Goal: Obtain resource: Obtain resource

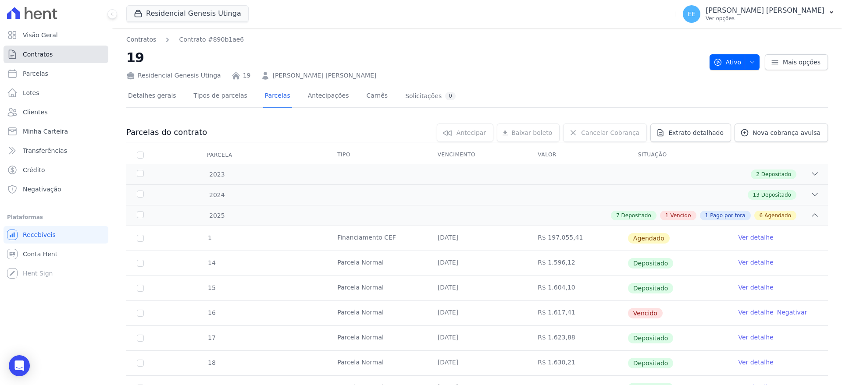
click at [61, 54] on link "Contratos" at bounding box center [56, 55] width 105 height 18
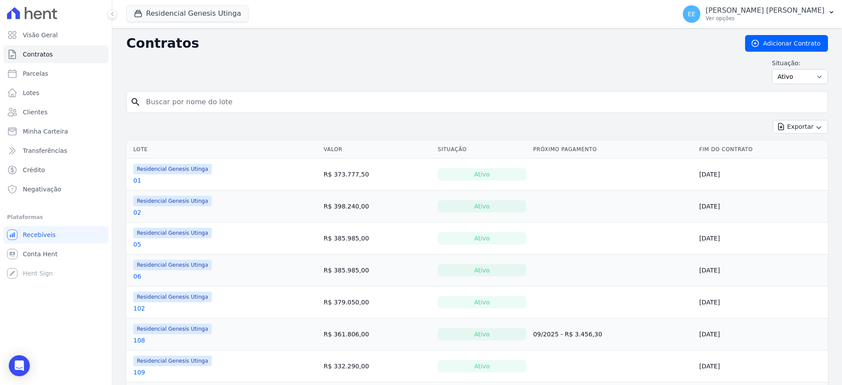
click at [163, 103] on input "search" at bounding box center [482, 102] width 683 height 18
type input "21"
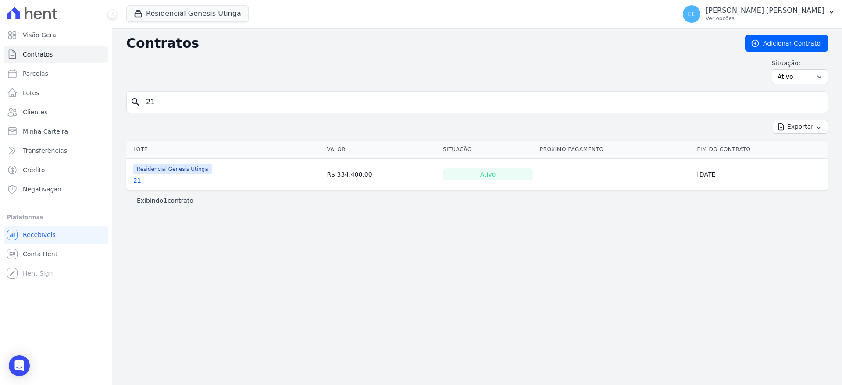
click at [134, 180] on link "21" at bounding box center [137, 180] width 8 height 9
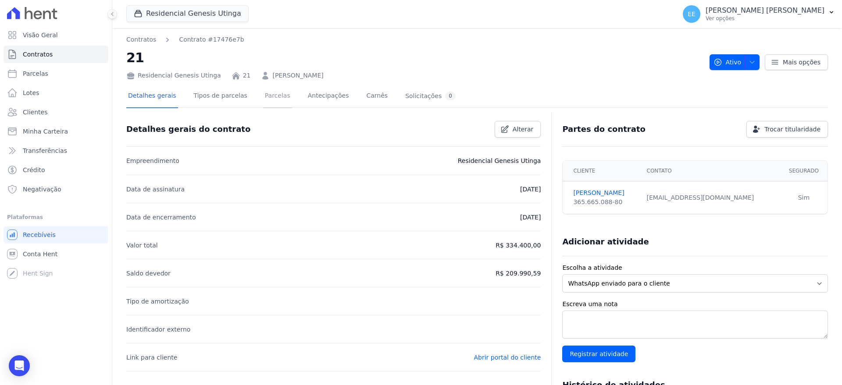
click at [264, 95] on link "Parcelas" at bounding box center [277, 96] width 29 height 23
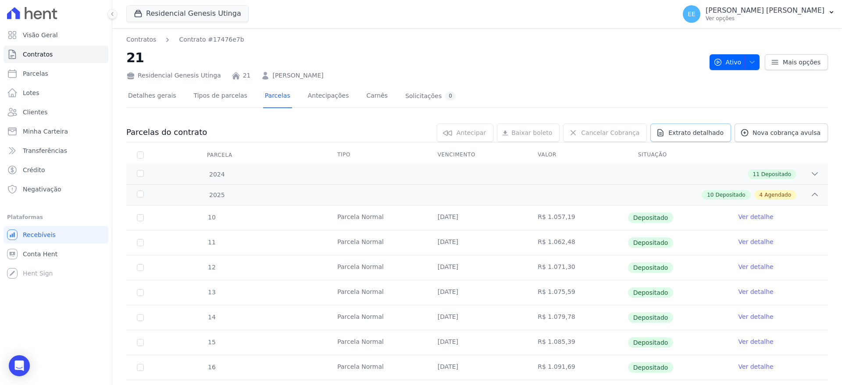
click at [704, 131] on span "Extrato detalhado" at bounding box center [695, 132] width 55 height 9
click at [794, 130] on span "Exportar PDF" at bounding box center [814, 133] width 46 height 9
click at [44, 53] on span "Contratos" at bounding box center [38, 54] width 30 height 9
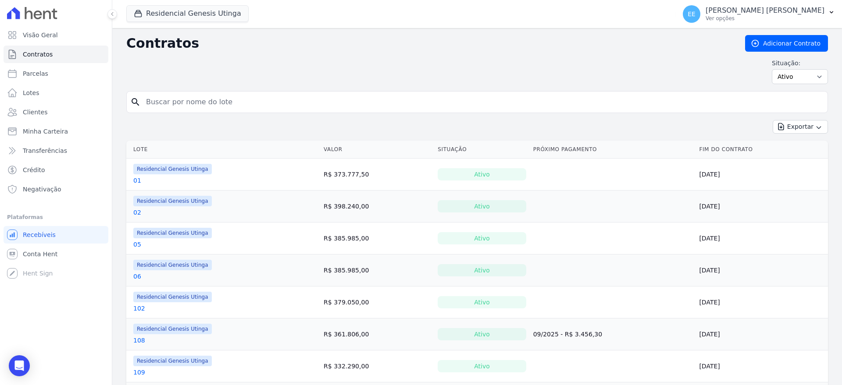
click at [199, 101] on input "search" at bounding box center [482, 102] width 683 height 18
type input "44"
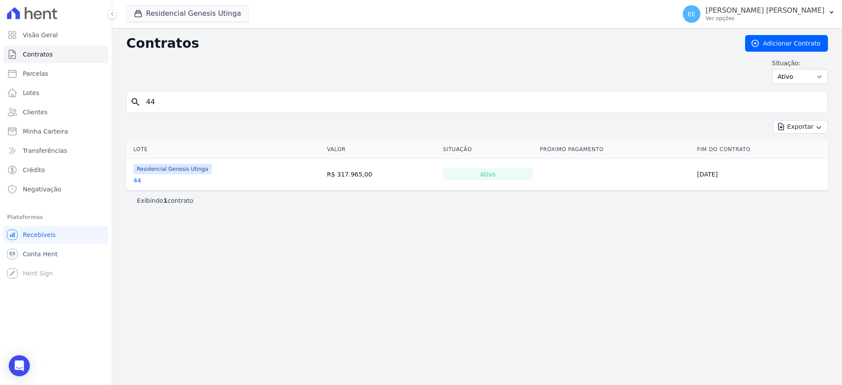
click at [139, 178] on link "44" at bounding box center [137, 180] width 8 height 9
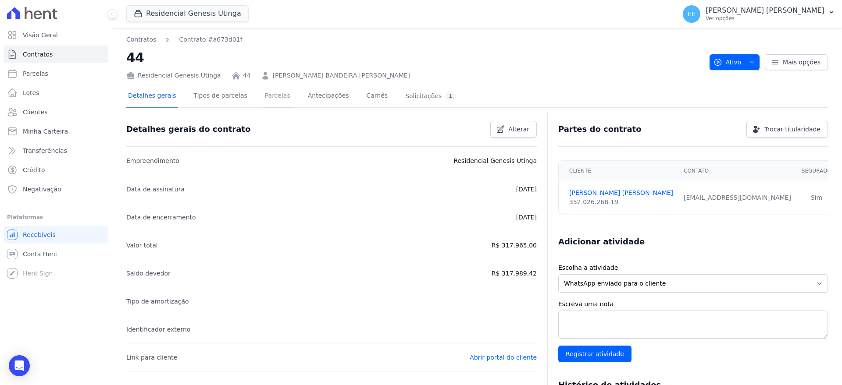
click at [264, 96] on link "Parcelas" at bounding box center [277, 96] width 29 height 23
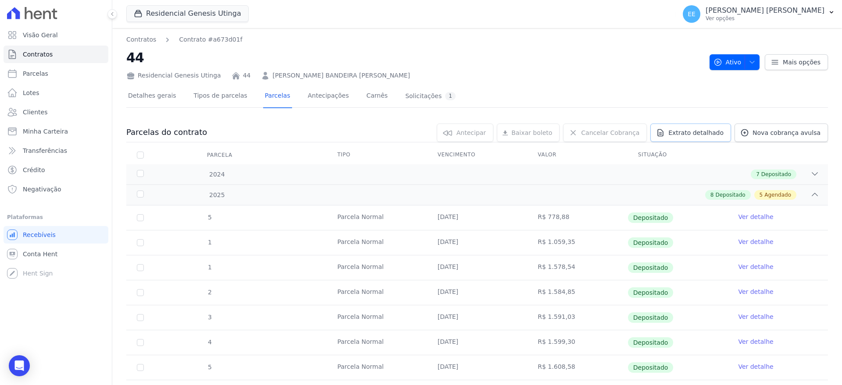
click at [710, 128] on span "Extrato detalhado" at bounding box center [695, 132] width 55 height 9
click at [812, 134] on span "Exportar PDF" at bounding box center [814, 133] width 46 height 9
drag, startPoint x: 546, startPoint y: 54, endPoint x: 603, endPoint y: 7, distance: 73.8
click at [546, 54] on h2 "44" at bounding box center [414, 58] width 576 height 20
click at [51, 56] on link "Contratos" at bounding box center [56, 55] width 105 height 18
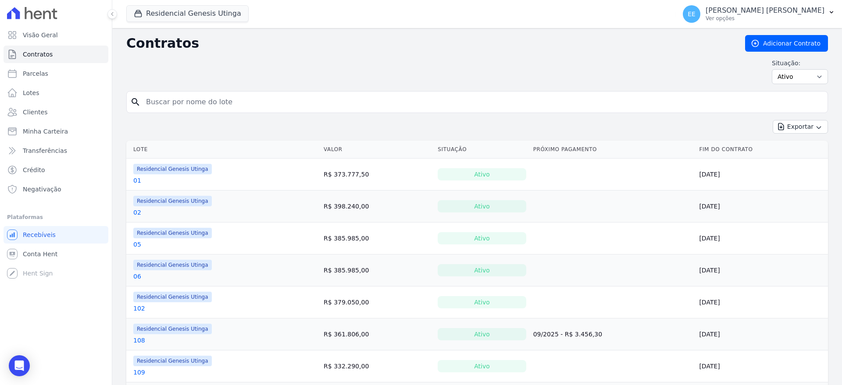
click at [160, 101] on input "search" at bounding box center [482, 102] width 683 height 18
type input "55"
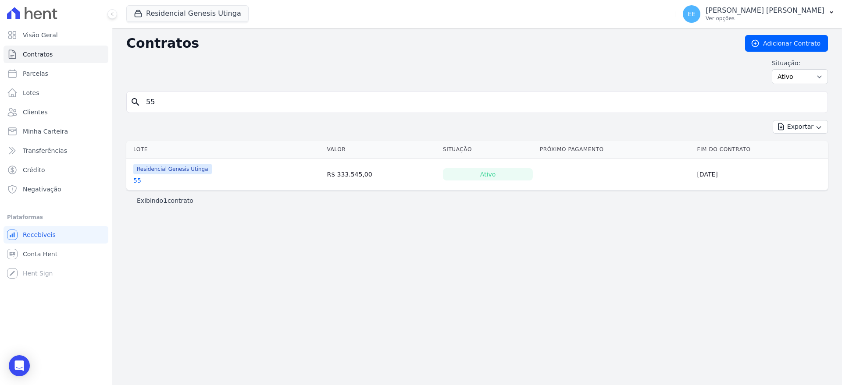
click at [135, 178] on link "55" at bounding box center [137, 180] width 8 height 9
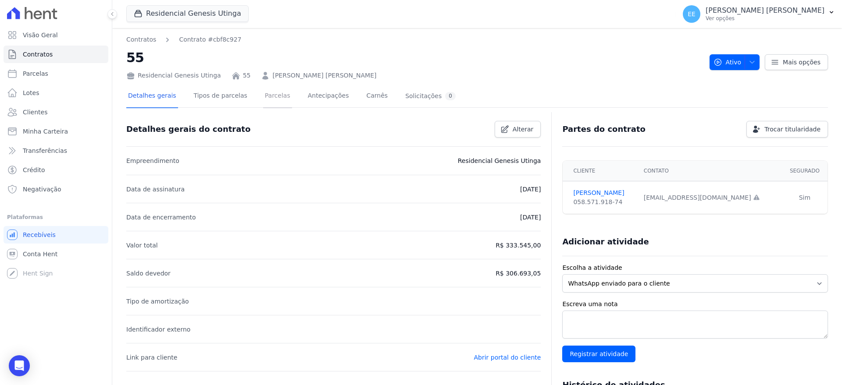
click at [274, 97] on link "Parcelas" at bounding box center [277, 96] width 29 height 23
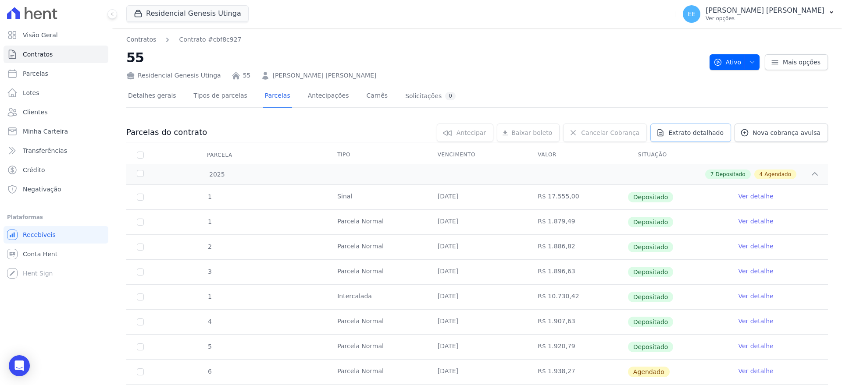
click at [705, 131] on span "Extrato detalhado" at bounding box center [695, 132] width 55 height 9
click at [809, 135] on span "Exportar PDF" at bounding box center [814, 133] width 46 height 9
